Goal: Information Seeking & Learning: Learn about a topic

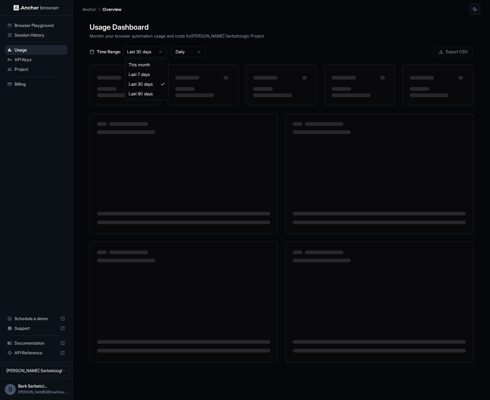
click at [156, 47] on html "Browser Playground Session History Usage API Keys Project Billing Schedule a de…" at bounding box center [245, 200] width 490 height 400
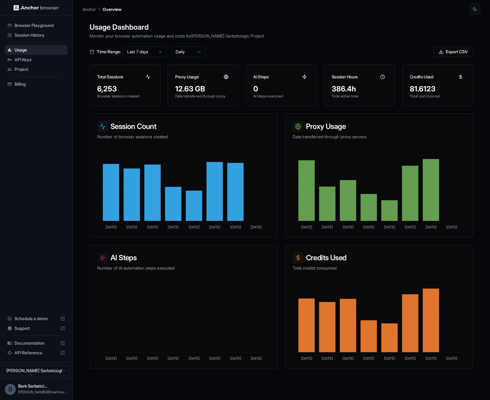
click at [29, 343] on span "Documentation" at bounding box center [36, 343] width 43 height 6
click at [138, 51] on html "Browser Playground Session History Usage API Keys Project Billing Schedule a de…" at bounding box center [245, 200] width 490 height 400
click at [243, 38] on html "Browser Playground Session History Usage API Keys Project Billing Schedule a de…" at bounding box center [245, 200] width 490 height 400
click at [424, 242] on div "Session Count Number of browser sessions created Sep 2 Sep 3 Sep 4 Sep 5 Sep 6 …" at bounding box center [281, 240] width 383 height 255
